Goal: Navigation & Orientation: Find specific page/section

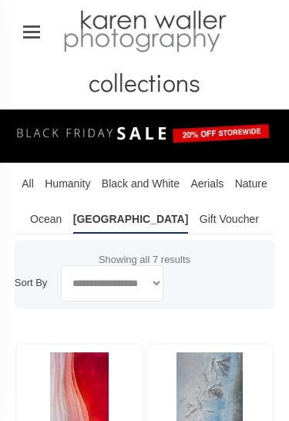
select select
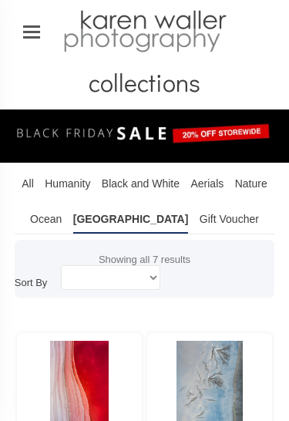
click at [195, 143] on img at bounding box center [145, 133] width 260 height 22
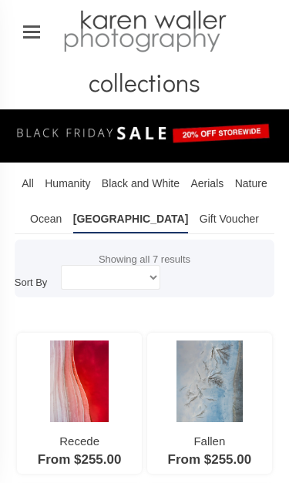
click at [31, 34] on ul at bounding box center [31, 31] width 32 height 32
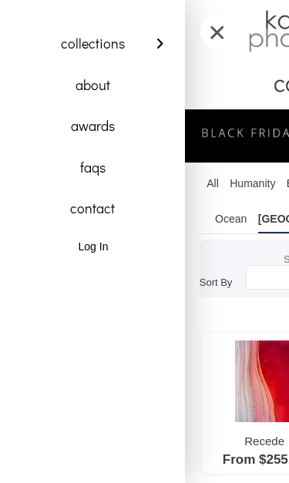
click at [72, 44] on link "collections" at bounding box center [92, 44] width 154 height 42
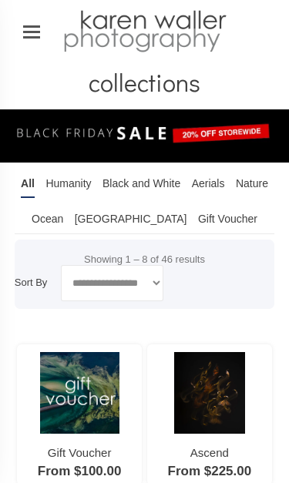
select select
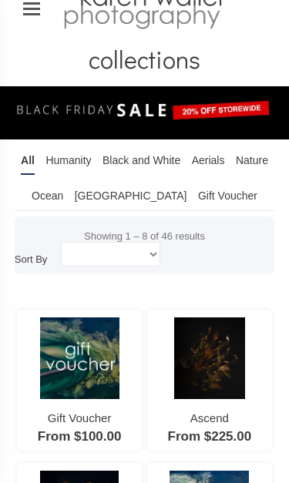
scroll to position [29, 0]
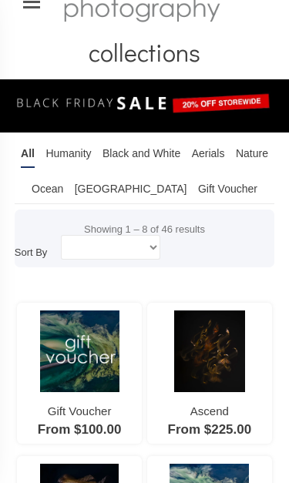
click at [159, 160] on link "Black and White" at bounding box center [142, 155] width 78 height 28
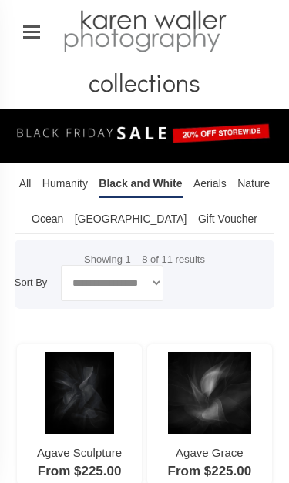
select select
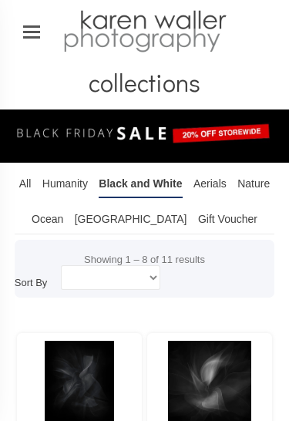
click at [61, 183] on link "Humanity" at bounding box center [64, 184] width 45 height 28
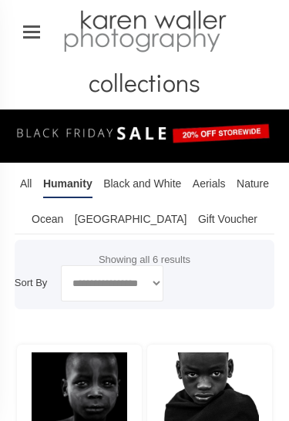
select select
